Goal: Task Accomplishment & Management: Complete application form

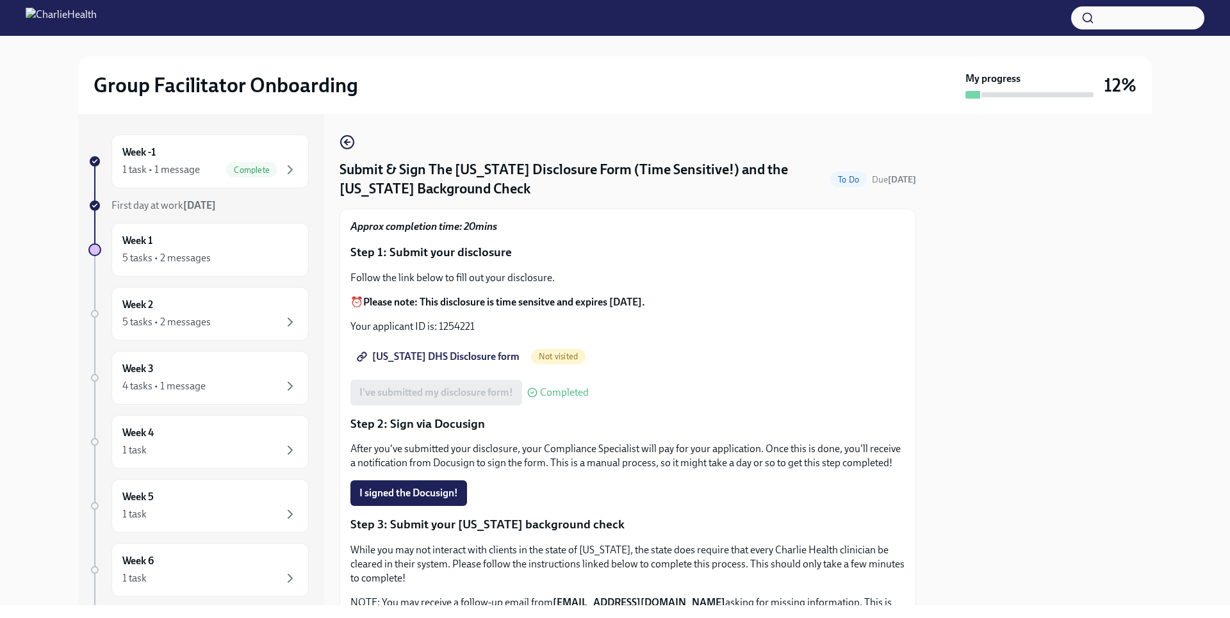
click at [446, 356] on span "Utah DHS Disclosure form" at bounding box center [439, 357] width 160 height 13
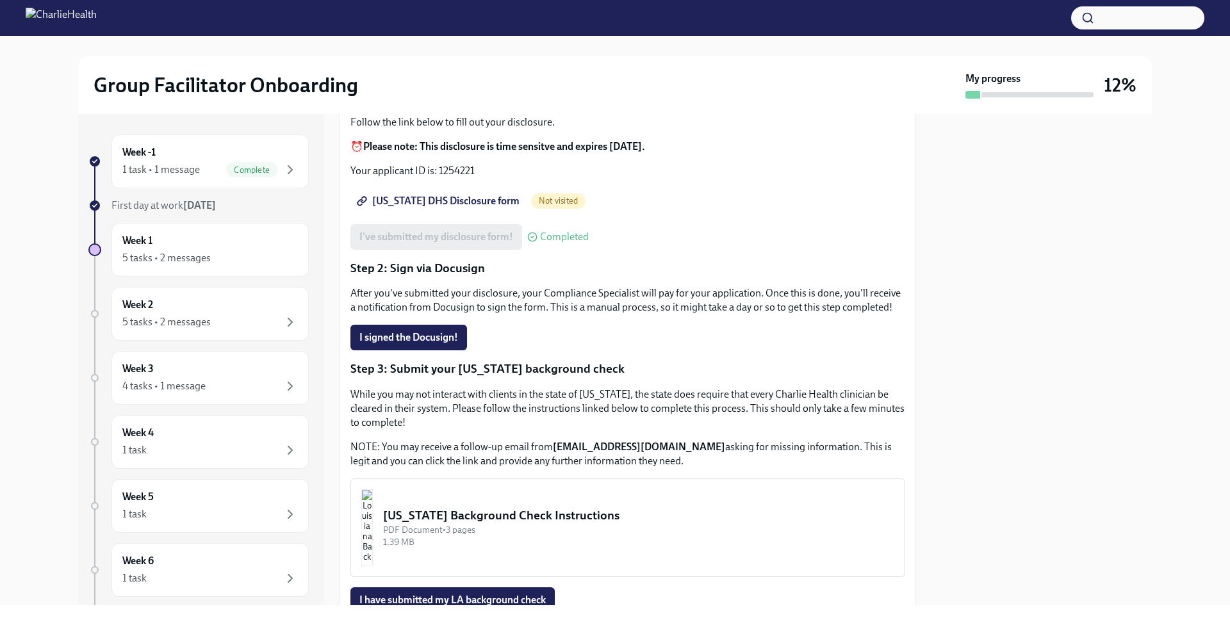
scroll to position [256, 0]
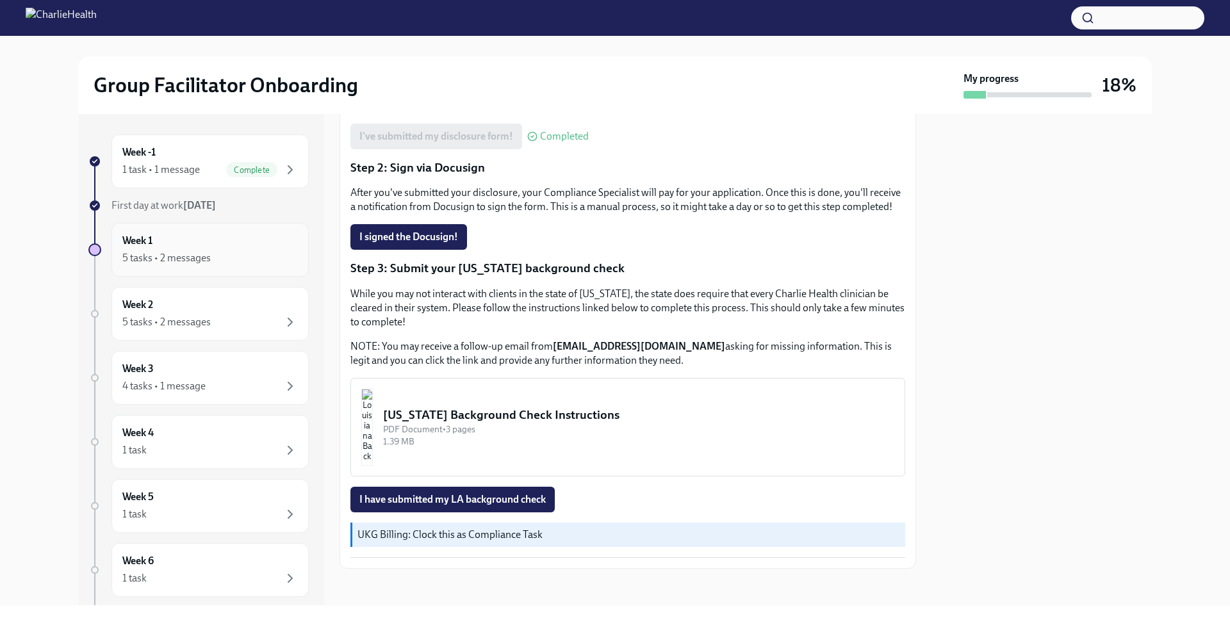
click at [269, 245] on div "Week 1 5 tasks • 2 messages" at bounding box center [210, 250] width 176 height 32
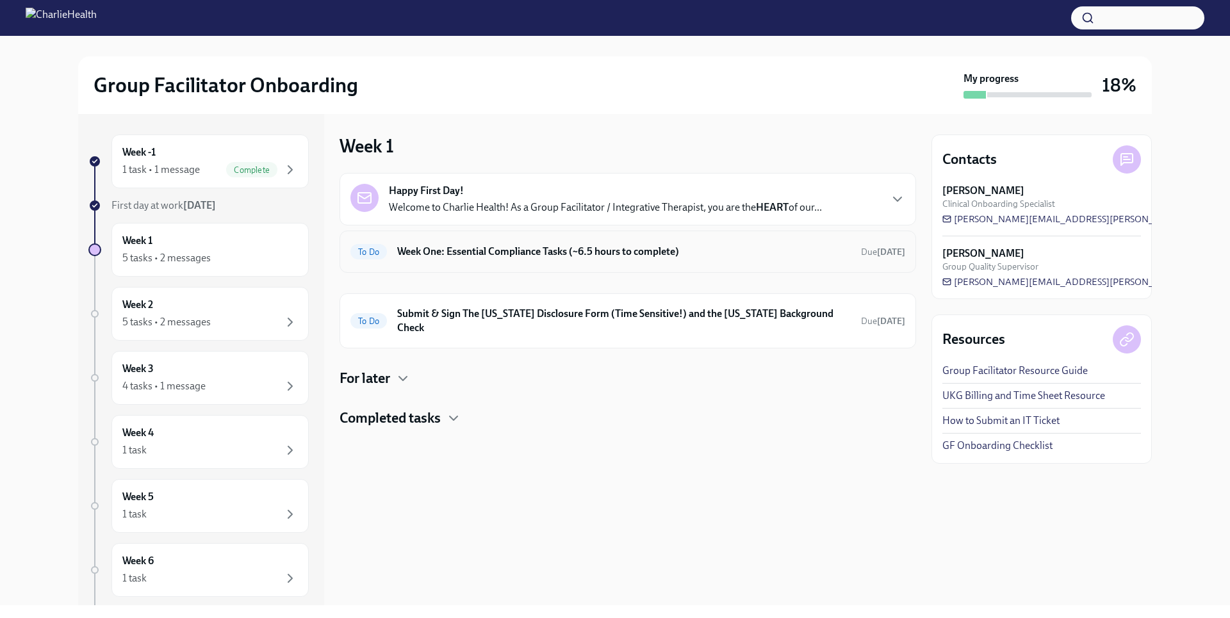
click at [696, 249] on h6 "Week One: Essential Compliance Tasks (~6.5 hours to complete)" at bounding box center [624, 252] width 454 height 14
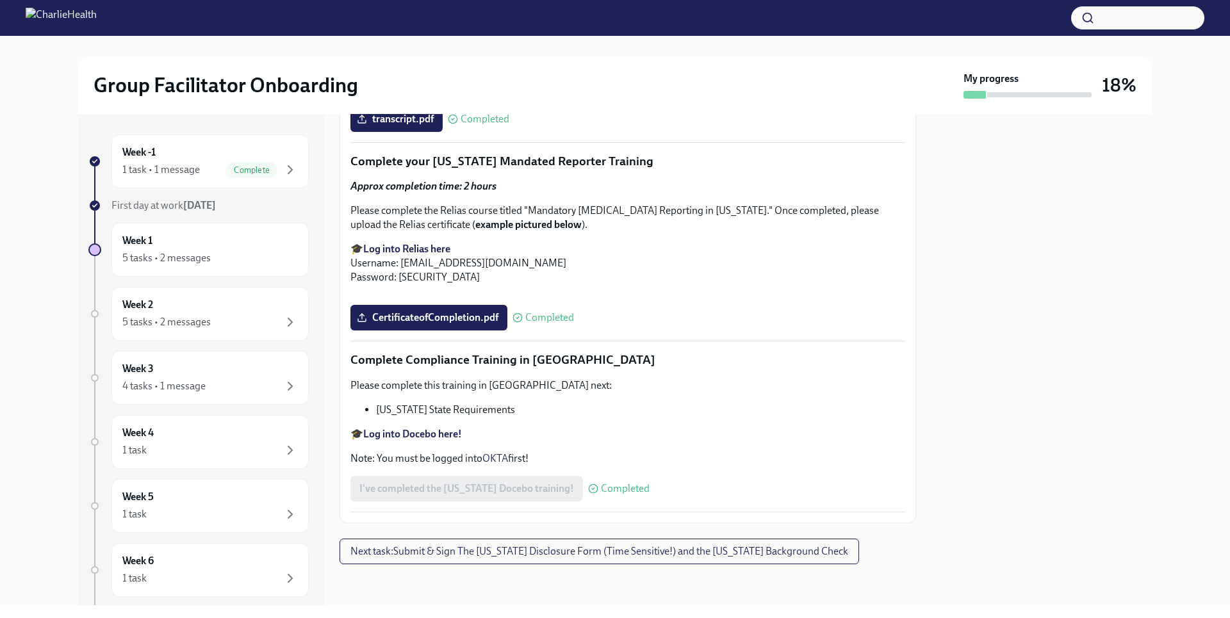
scroll to position [2768, 0]
click at [802, 552] on span "Next task : Submit & Sign The Utah Disclosure Form (Time Sensitive!) and the Lo…" at bounding box center [600, 551] width 498 height 13
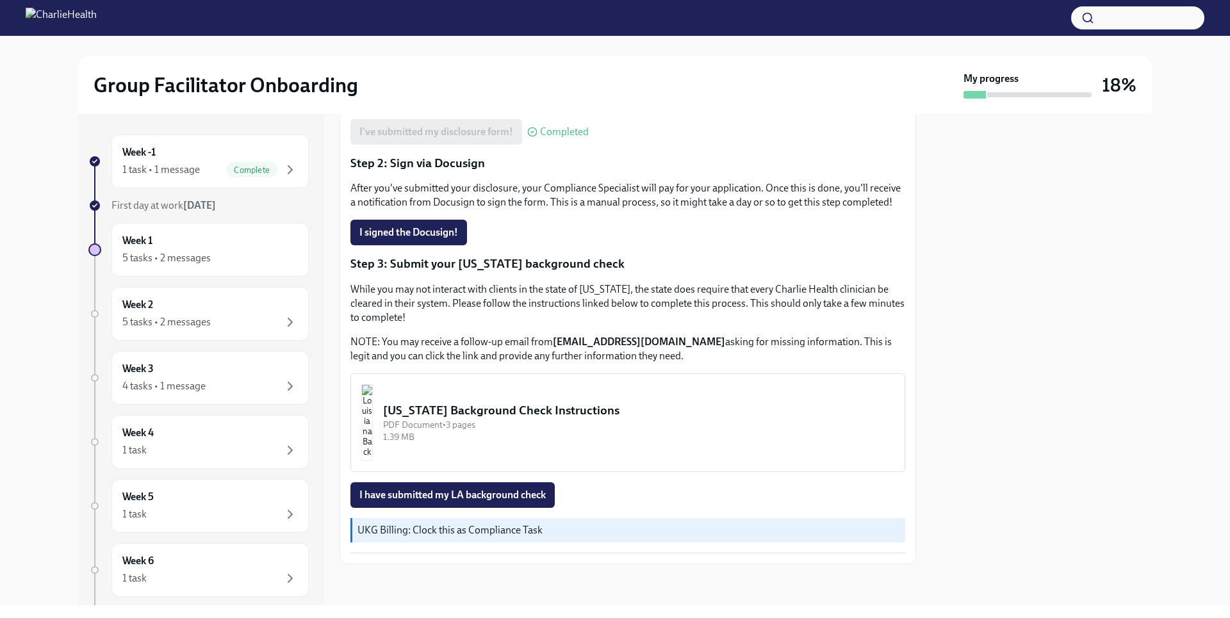
scroll to position [275, 0]
click at [532, 420] on div "PDF Document • 3 pages" at bounding box center [638, 425] width 511 height 12
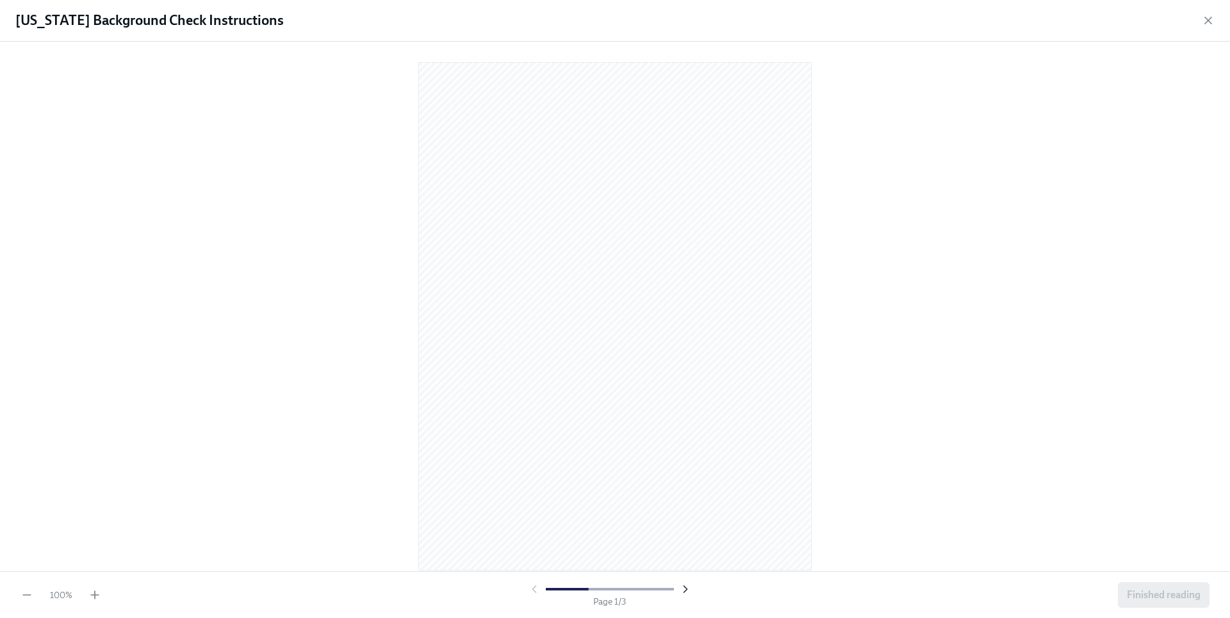
click at [680, 585] on icon "button" at bounding box center [685, 589] width 13 height 13
click at [102, 598] on div "100 % Page 2 / 3 Finished reading" at bounding box center [615, 595] width 1230 height 47
click at [96, 598] on icon "button" at bounding box center [94, 595] width 13 height 13
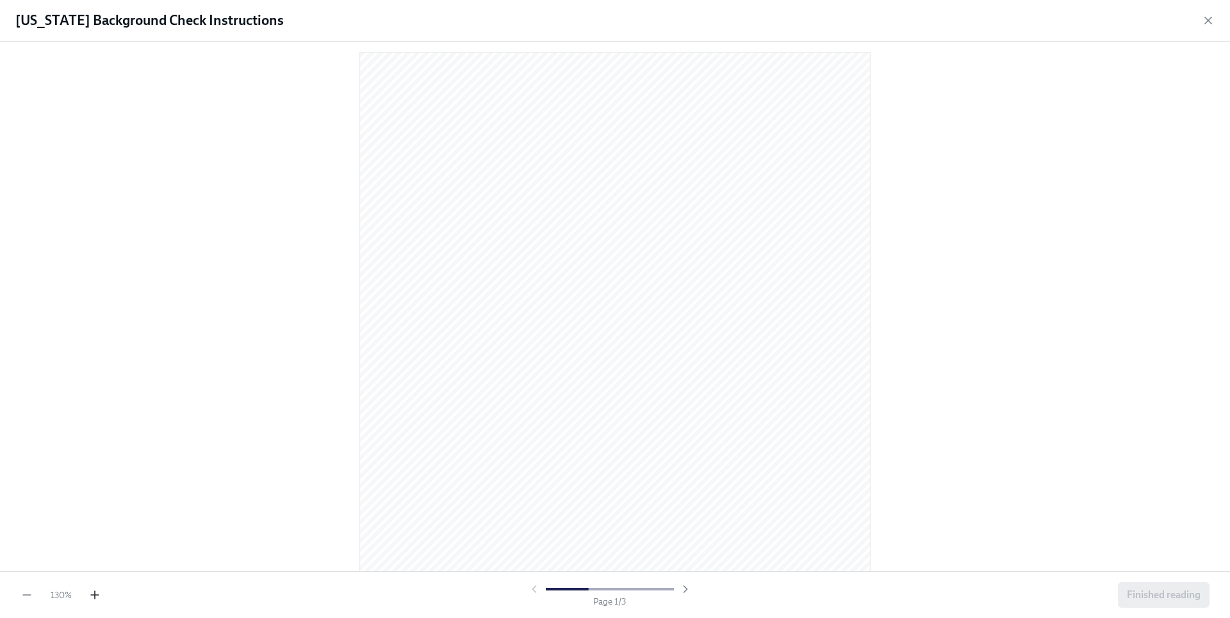
click at [96, 598] on icon "button" at bounding box center [94, 595] width 13 height 13
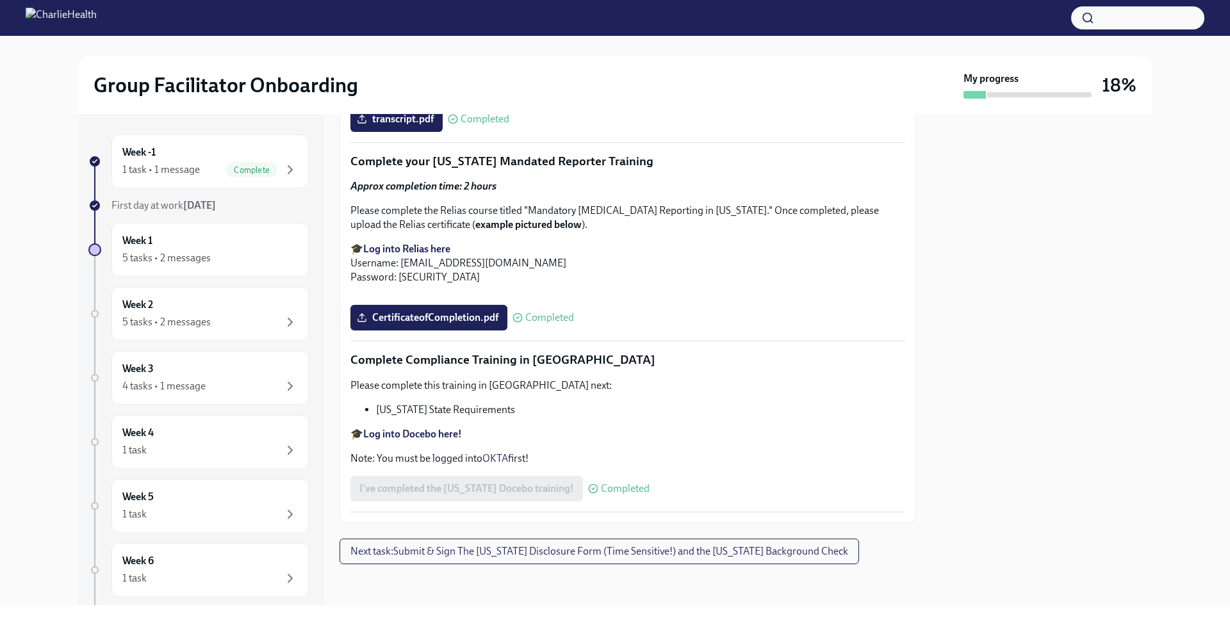
scroll to position [2750, 0]
click at [773, 562] on button "Next task : Submit & Sign The Utah Disclosure Form (Time Sensitive!) and the Lo…" at bounding box center [600, 552] width 520 height 26
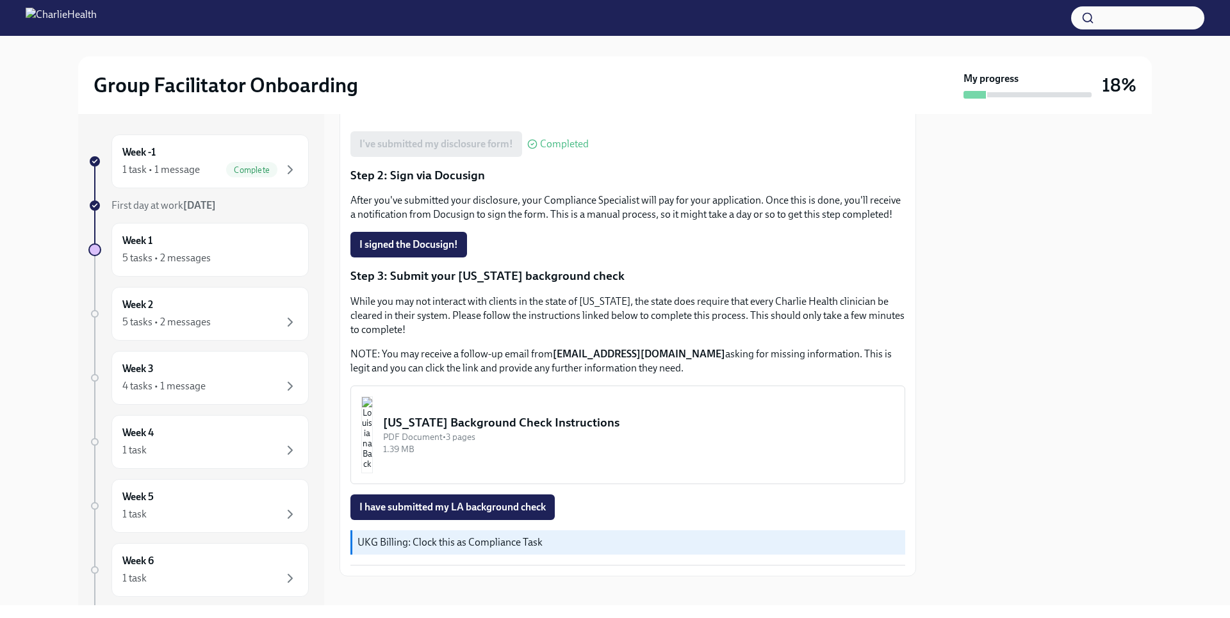
scroll to position [275, 0]
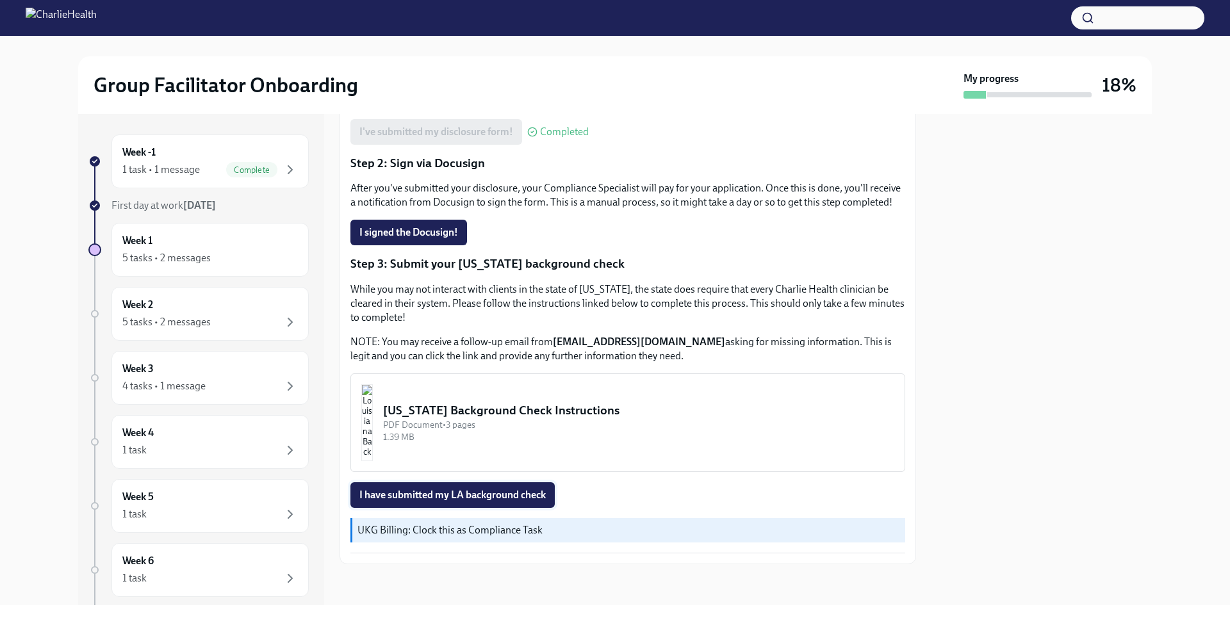
click at [475, 493] on span "I have submitted my LA background check" at bounding box center [452, 495] width 186 height 13
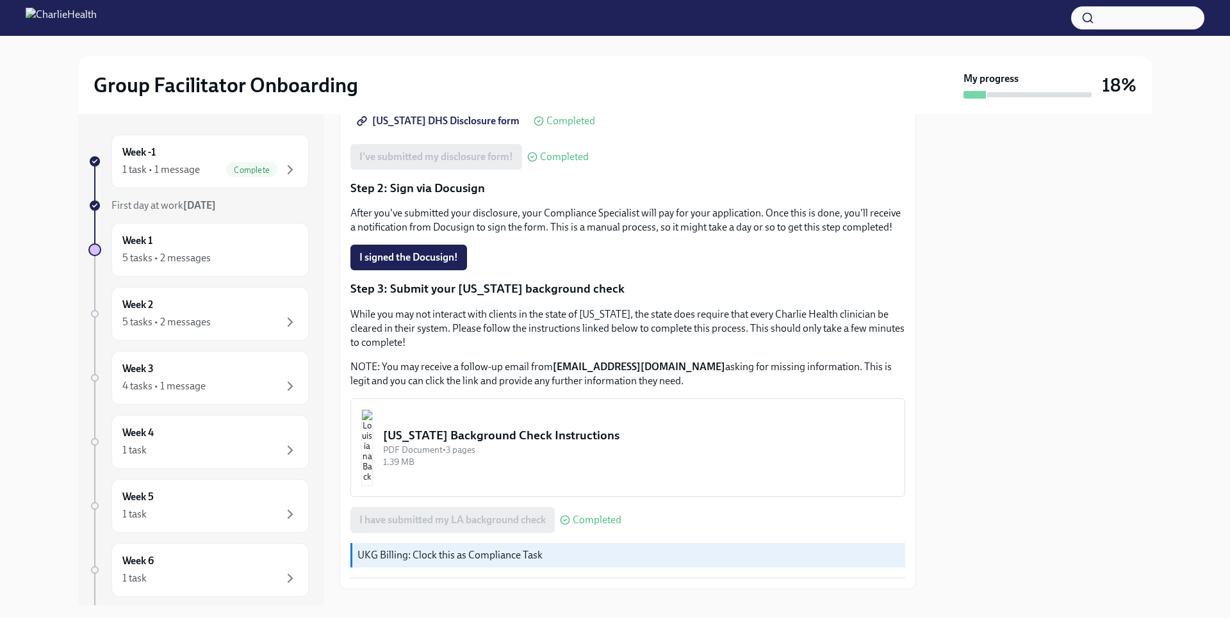
drag, startPoint x: 965, startPoint y: 318, endPoint x: 994, endPoint y: 163, distance: 157.7
click at [994, 163] on div at bounding box center [1042, 359] width 220 height 491
click at [244, 260] on div "5 tasks • 2 messages" at bounding box center [210, 258] width 176 height 15
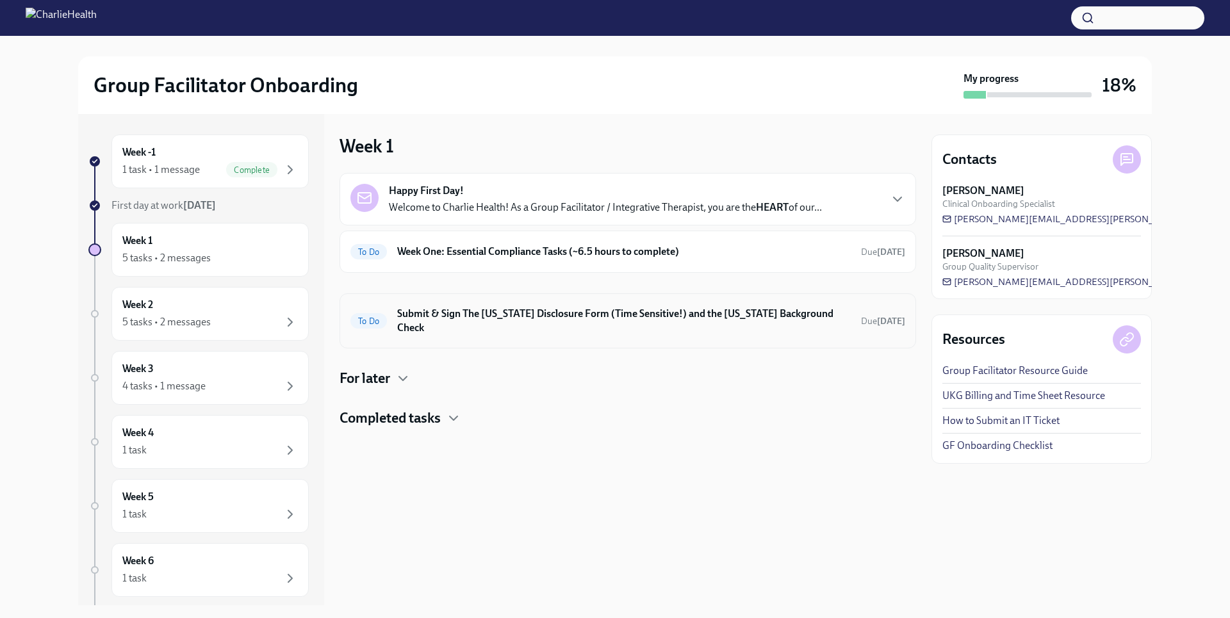
click at [592, 320] on h6 "Submit & Sign The Utah Disclosure Form (Time Sensitive!) and the Louisiana Back…" at bounding box center [624, 321] width 454 height 28
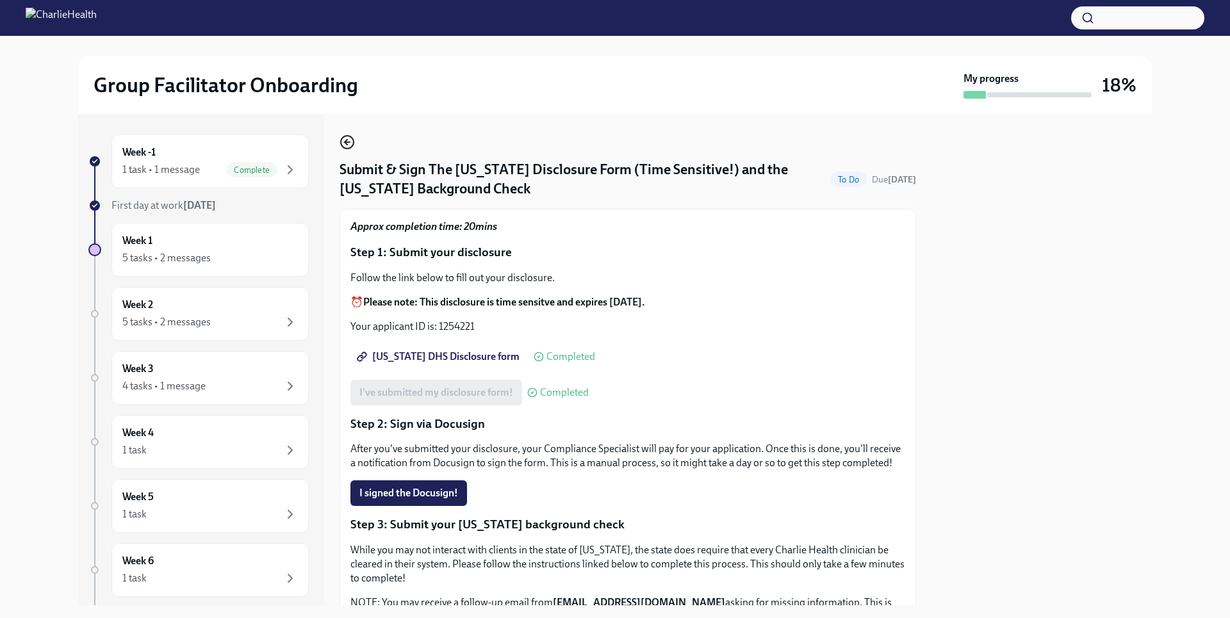
click at [352, 140] on icon "button" at bounding box center [347, 142] width 15 height 15
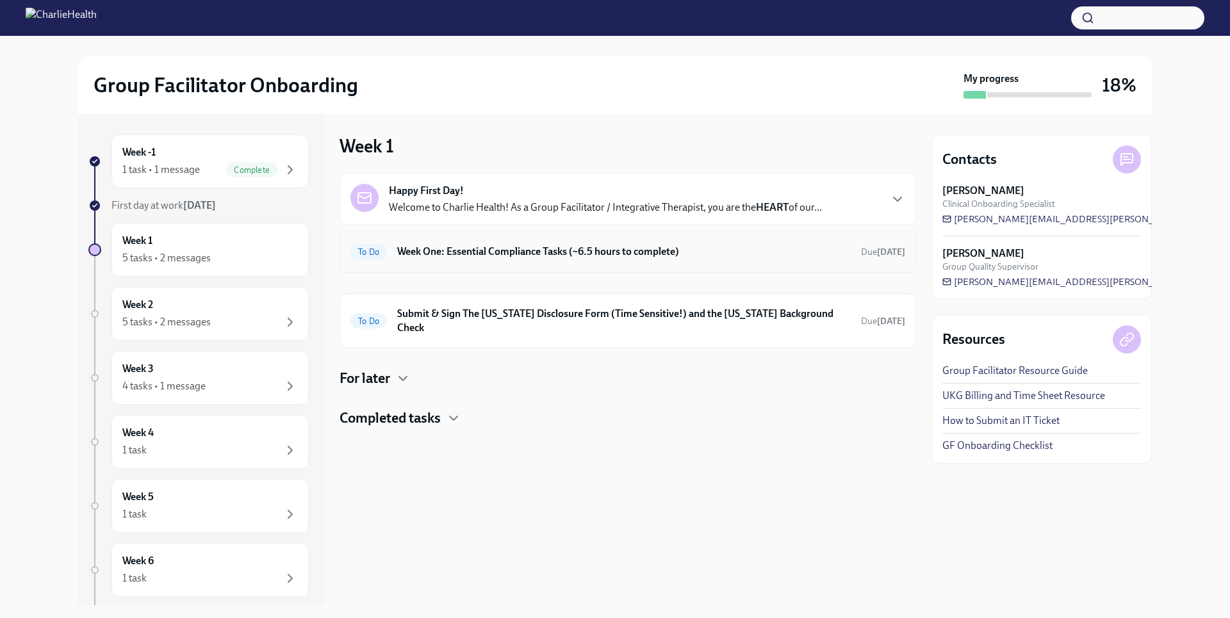
click at [655, 260] on div "To Do Week One: Essential Compliance Tasks (~6.5 hours to complete) Due in 5 da…" at bounding box center [628, 252] width 555 height 21
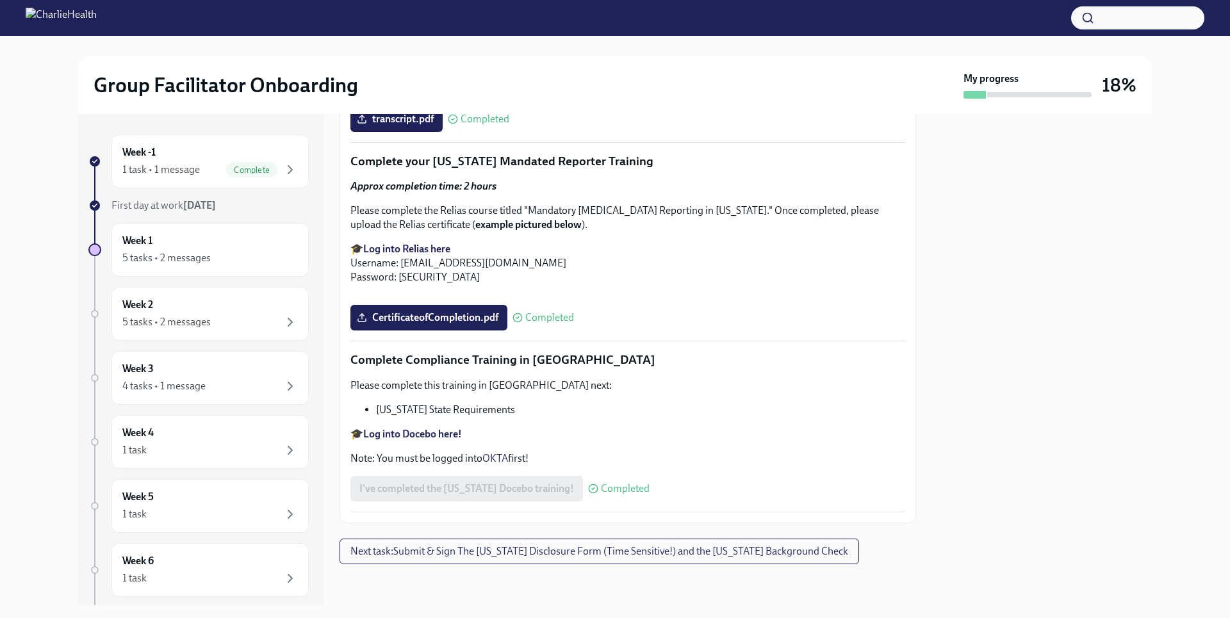
scroll to position [2768, 0]
click at [700, 545] on button "Next task : Submit & Sign The Utah Disclosure Form (Time Sensitive!) and the Lo…" at bounding box center [600, 552] width 520 height 26
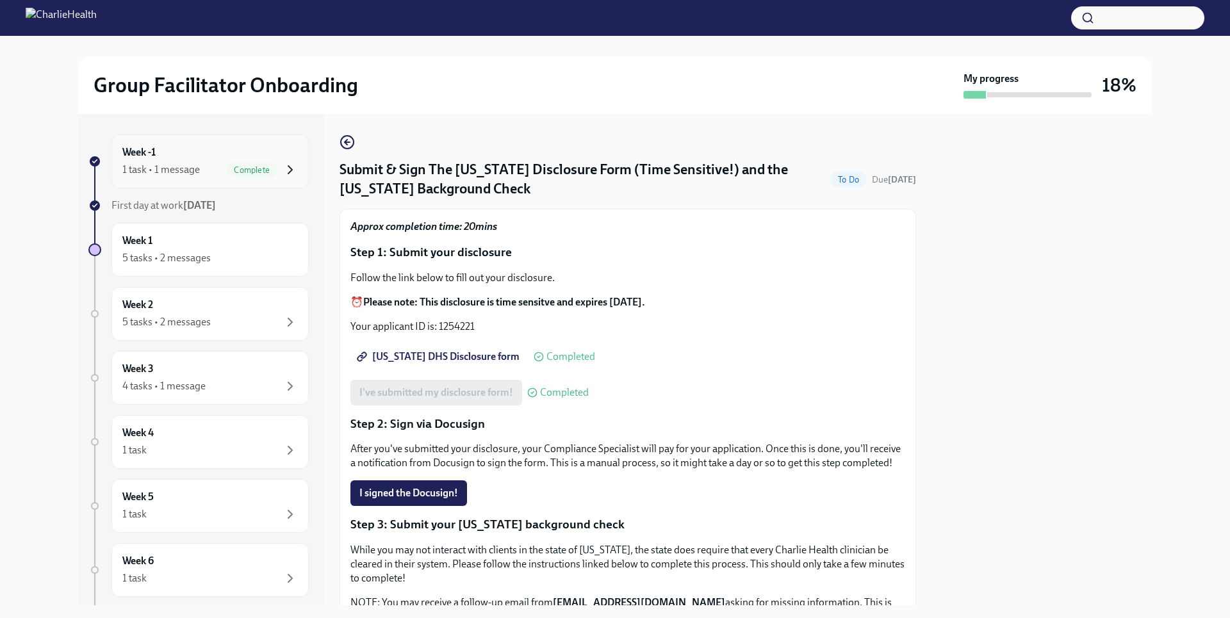
click at [283, 169] on icon "button" at bounding box center [290, 169] width 15 height 15
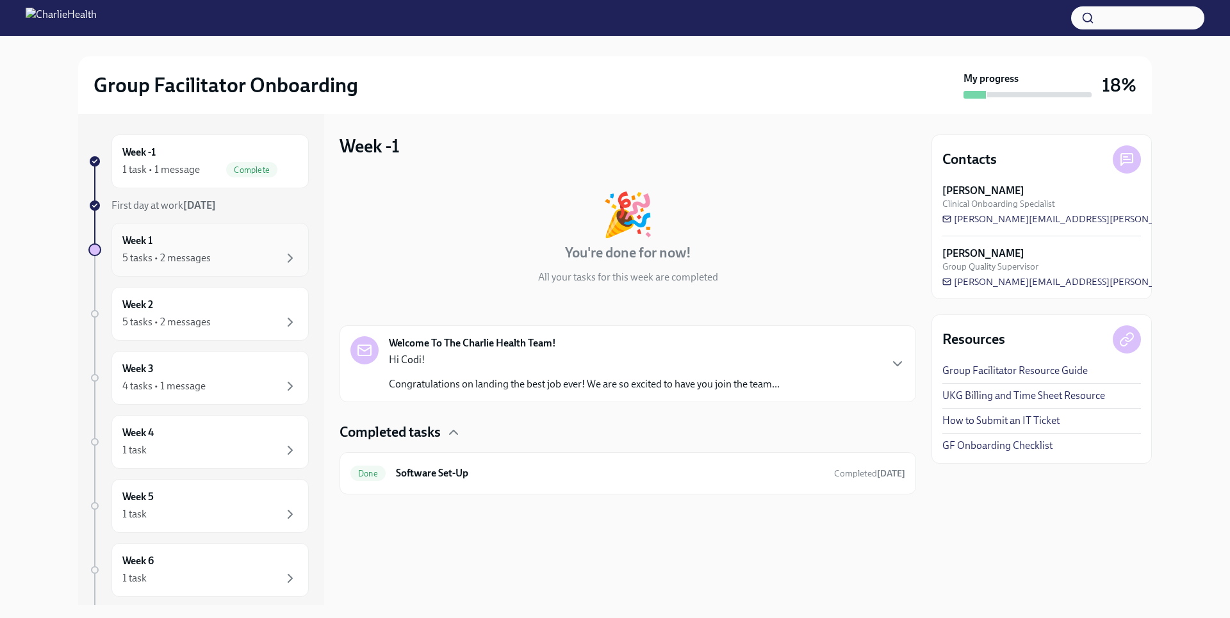
click at [259, 243] on div "Week 1 5 tasks • 2 messages" at bounding box center [210, 250] width 176 height 32
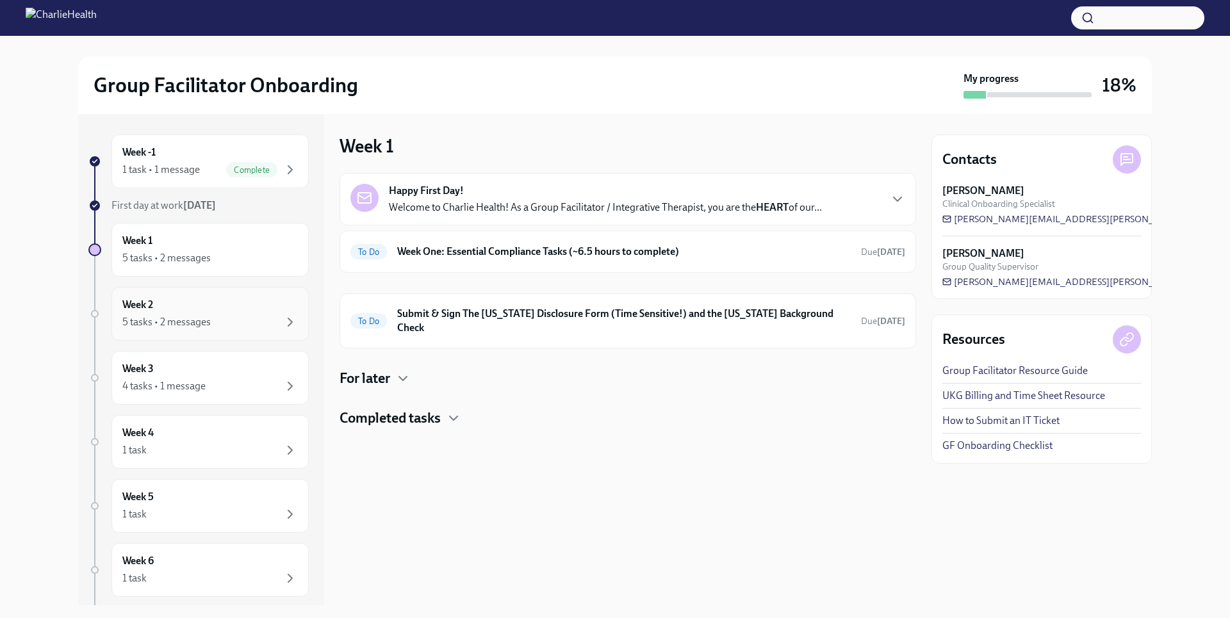
click at [199, 318] on div "5 tasks • 2 messages" at bounding box center [166, 322] width 88 height 14
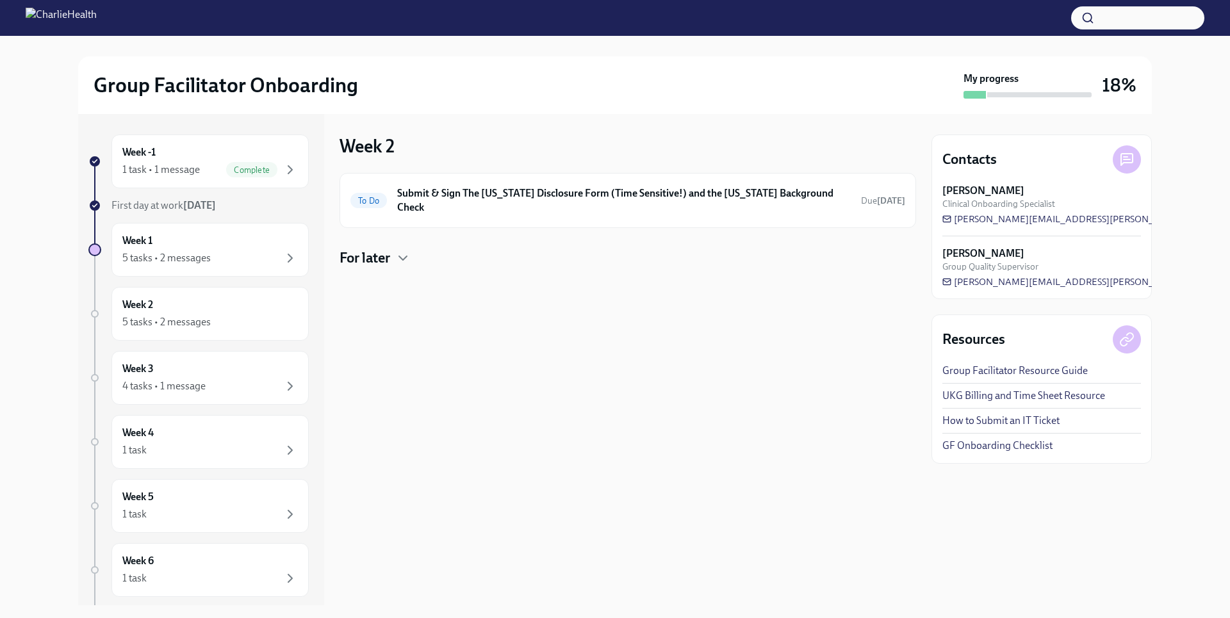
click at [365, 251] on h4 "For later" at bounding box center [365, 258] width 51 height 19
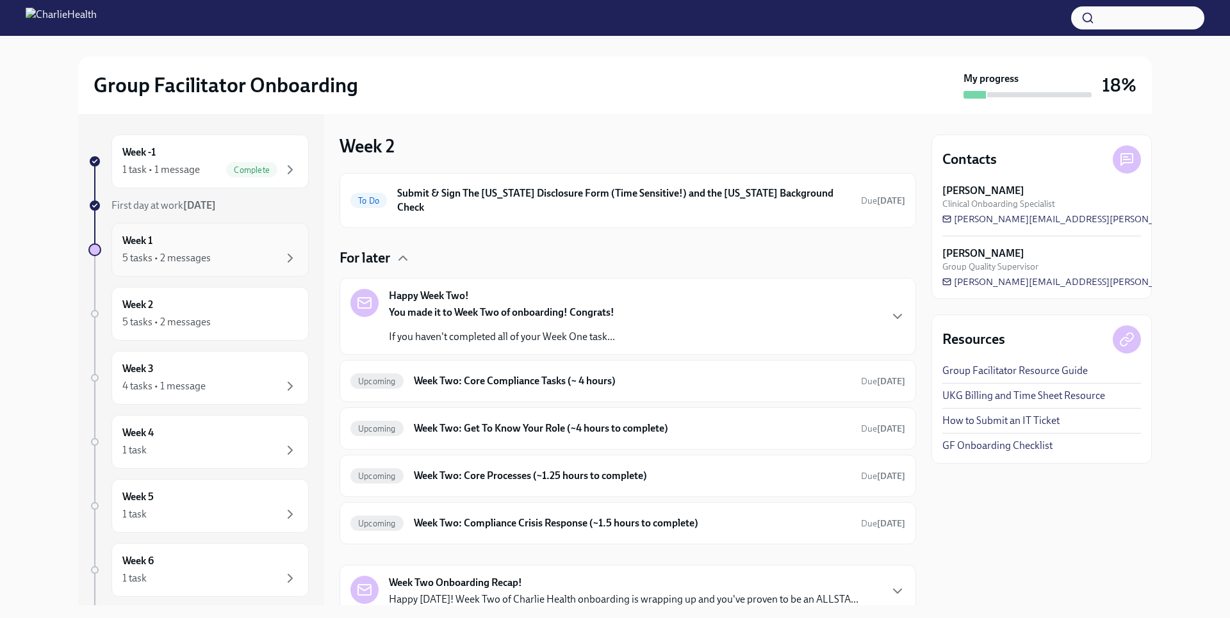
click at [249, 249] on div "Week 1 5 tasks • 2 messages" at bounding box center [210, 250] width 176 height 32
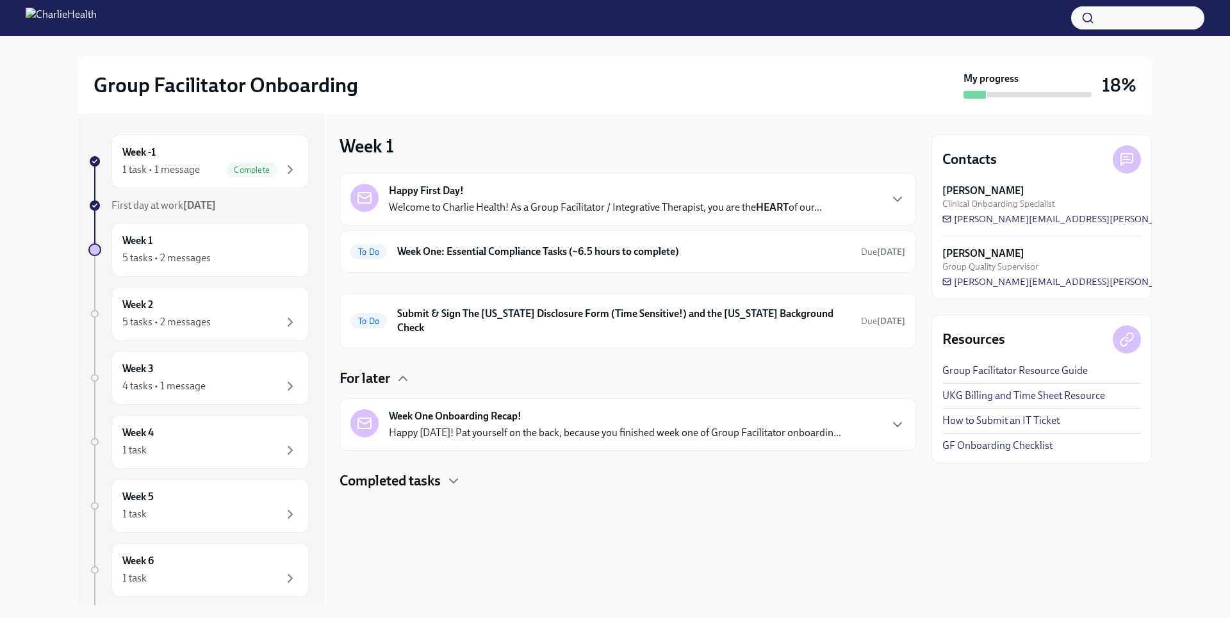
click at [443, 472] on div "Completed tasks" at bounding box center [628, 481] width 577 height 19
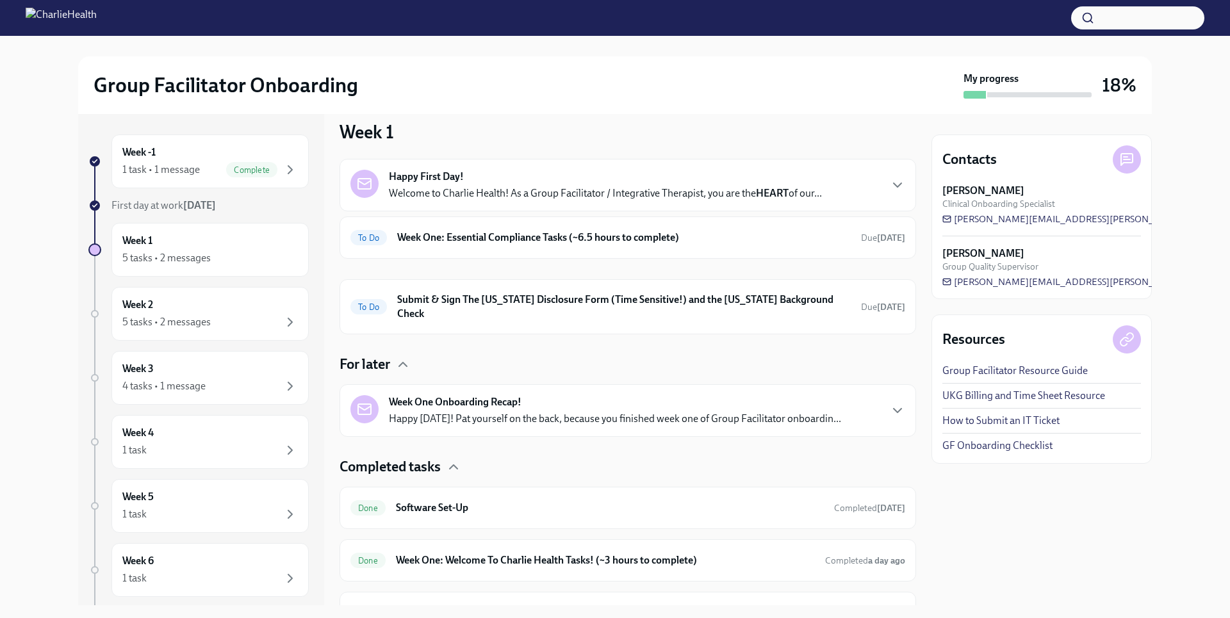
scroll to position [12, 0]
click at [222, 320] on div "5 tasks • 2 messages" at bounding box center [210, 322] width 176 height 15
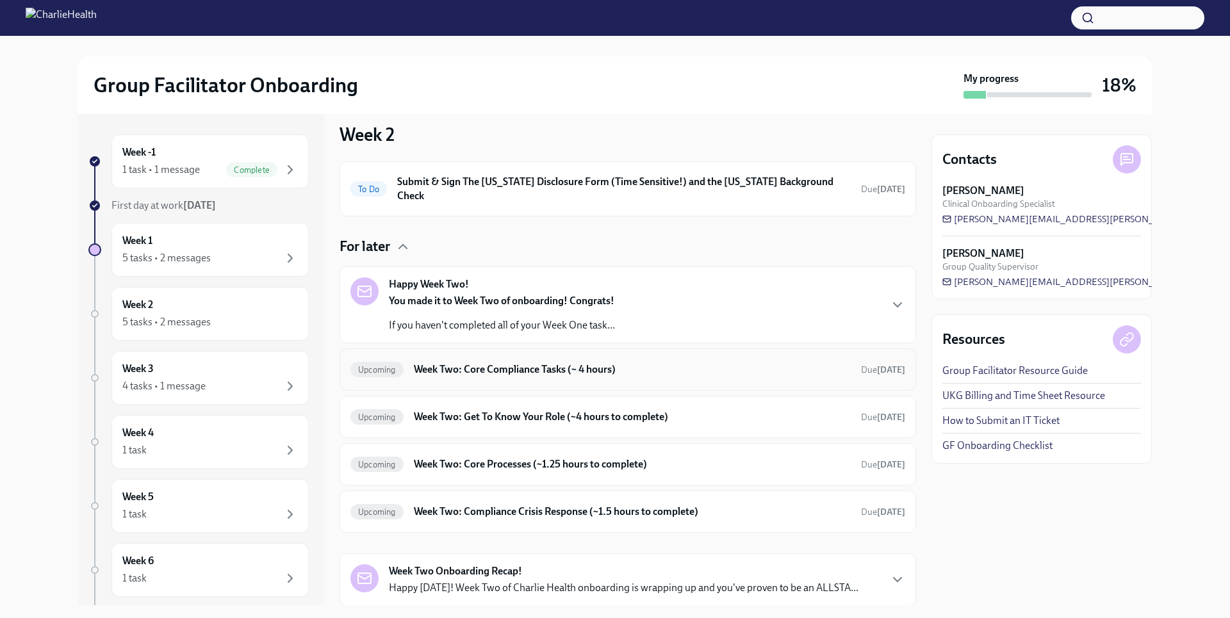
click at [493, 363] on h6 "Week Two: Core Compliance Tasks (~ 4 hours)" at bounding box center [632, 370] width 437 height 14
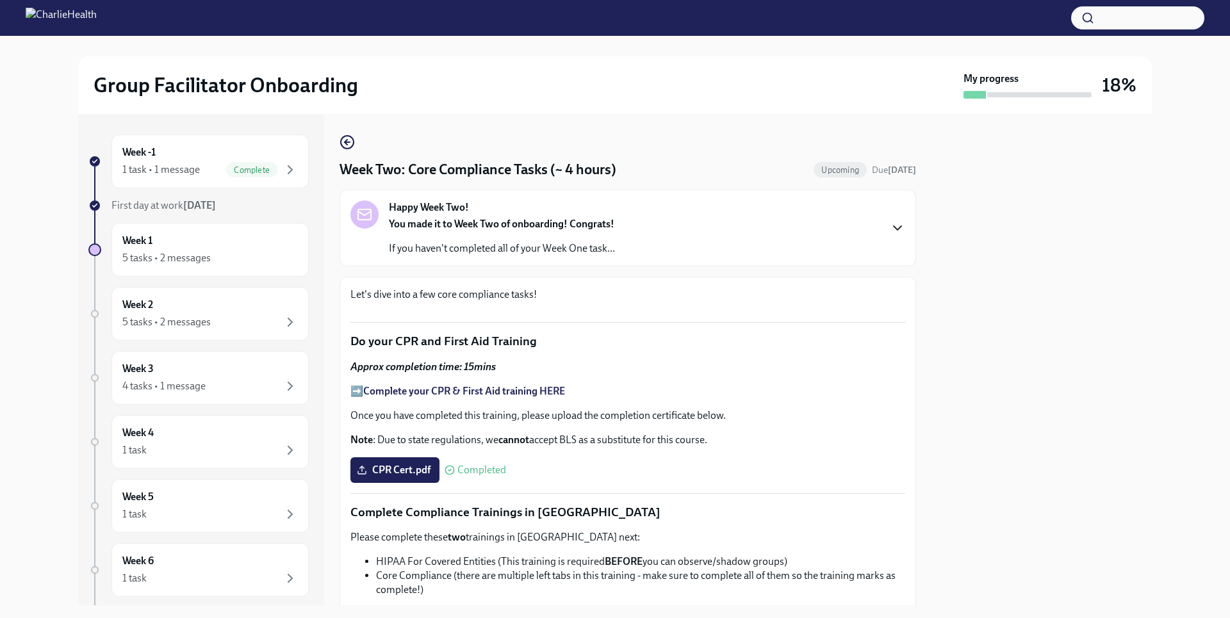
click at [890, 235] on icon "button" at bounding box center [897, 227] width 15 height 15
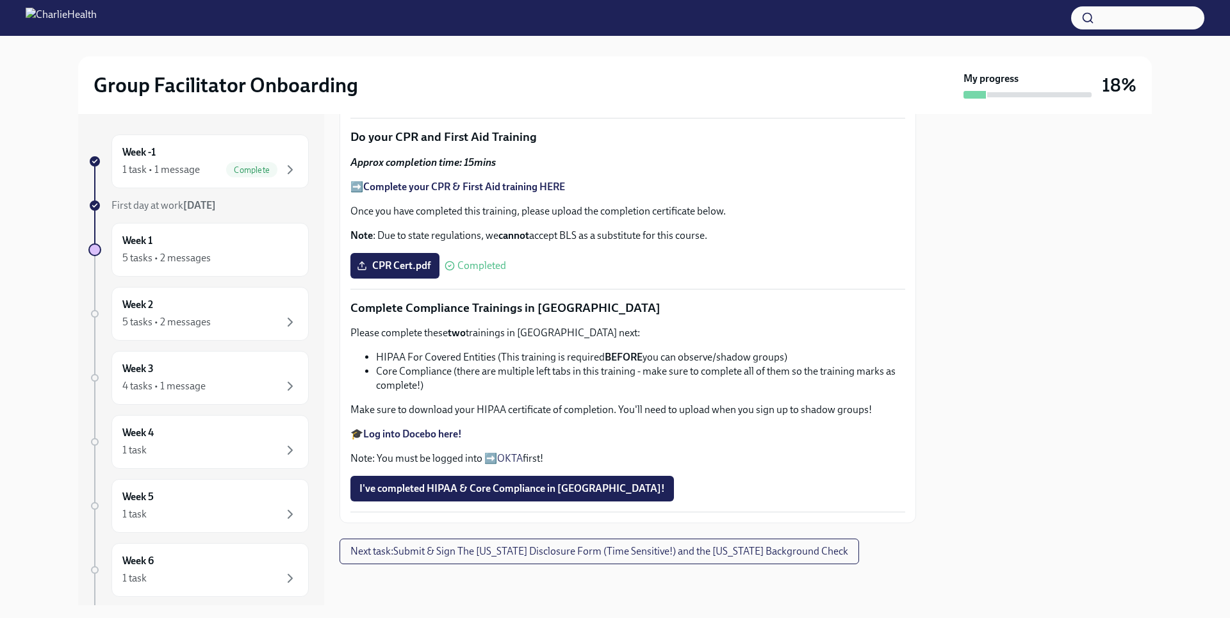
scroll to position [1180, 0]
drag, startPoint x: 923, startPoint y: 501, endPoint x: 416, endPoint y: 443, distance: 510.9
click at [416, 440] on strong "Log into Docebo here!" at bounding box center [412, 434] width 99 height 12
